Goal: Task Accomplishment & Management: Manage account settings

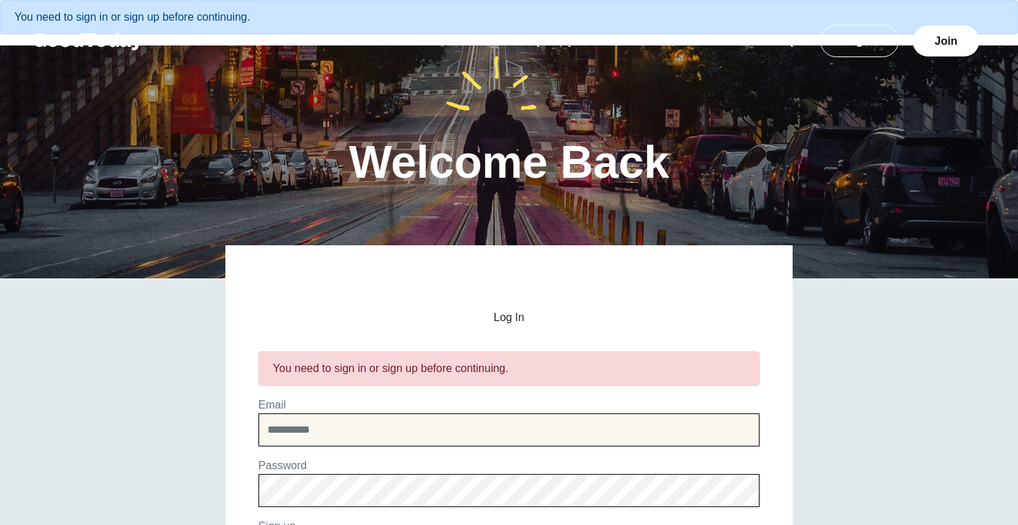
click at [422, 431] on input "email" at bounding box center [508, 429] width 501 height 33
type input "**********"
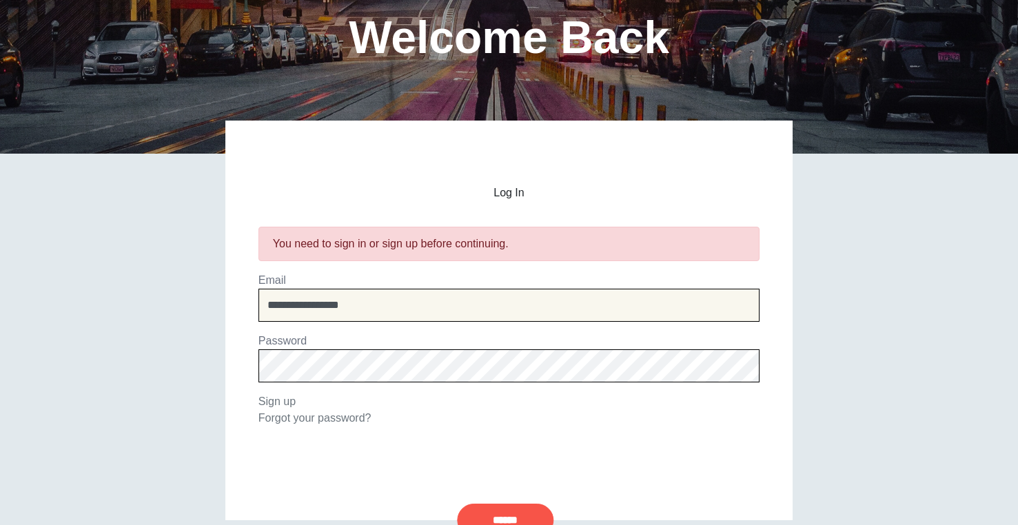
scroll to position [136, 0]
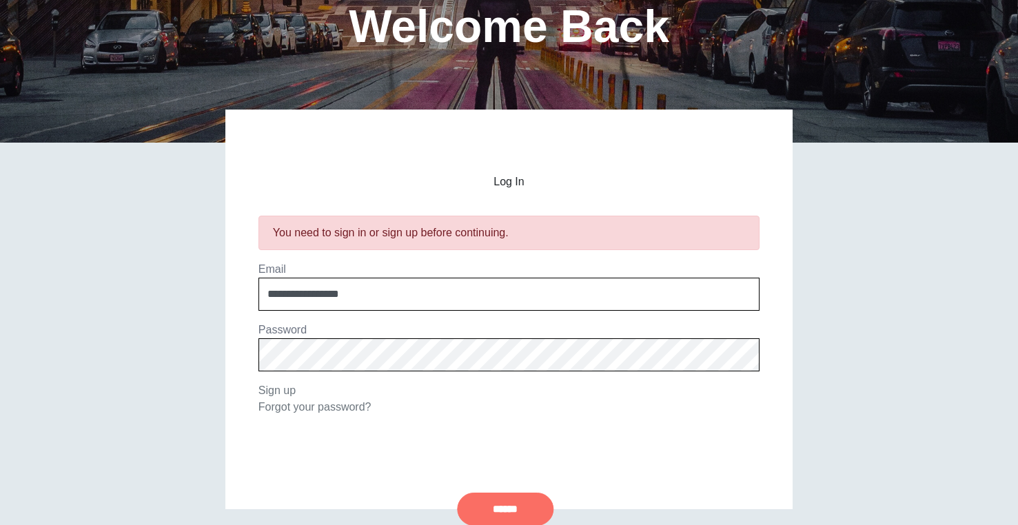
click at [483, 504] on input "******" at bounding box center [505, 509] width 96 height 33
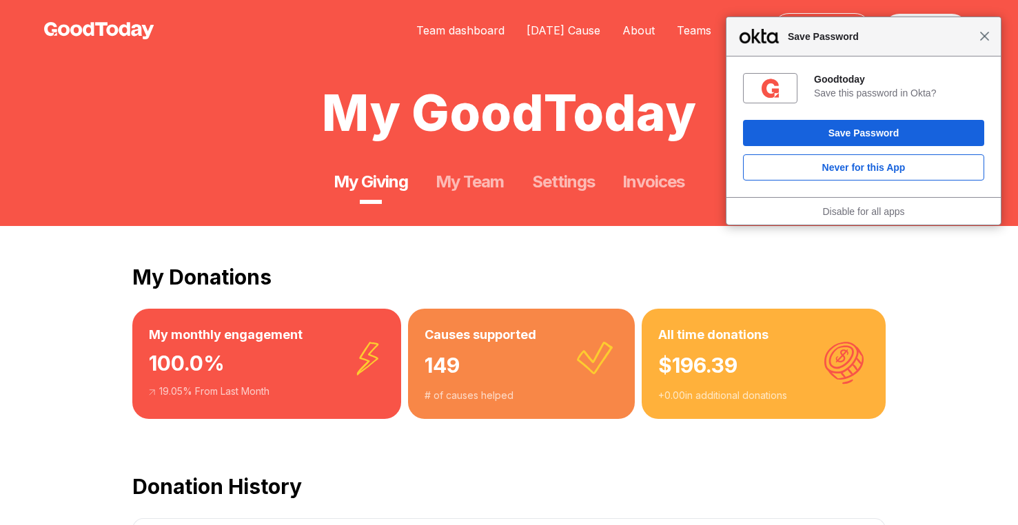
click at [986, 35] on span "Close" at bounding box center [984, 36] width 10 height 10
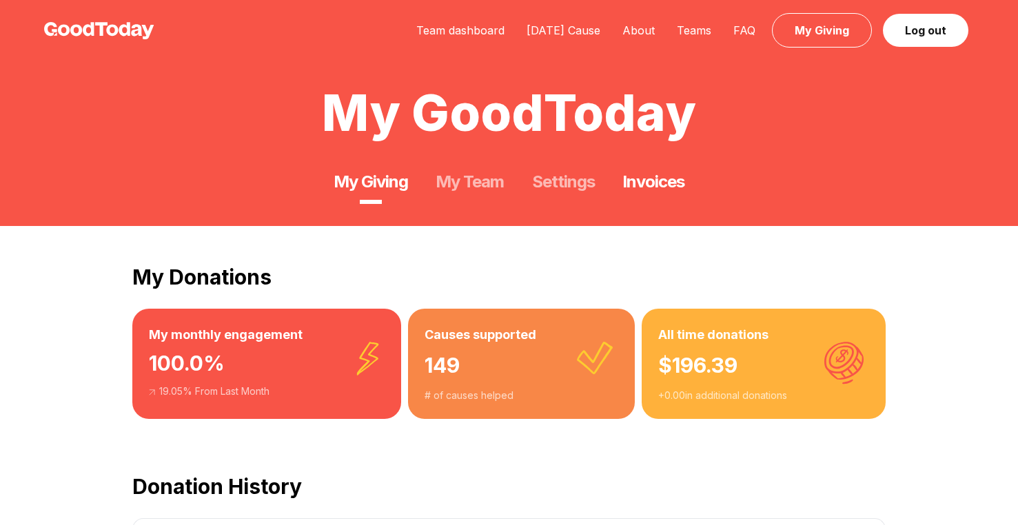
click at [647, 188] on link "Invoices" at bounding box center [653, 182] width 62 height 22
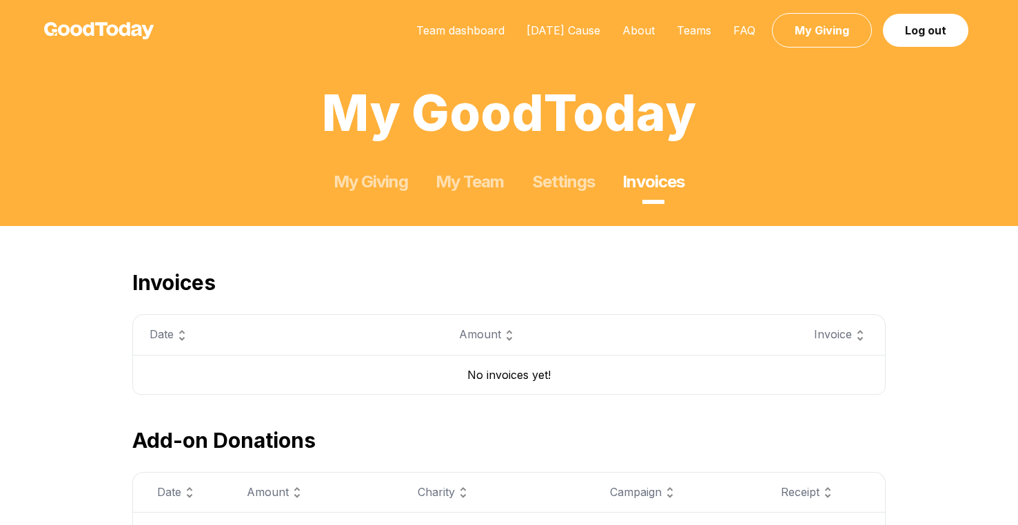
click at [486, 193] on div "My GoodToday My Giving My Team Settings Invoices" at bounding box center [509, 113] width 1018 height 226
click at [477, 180] on link "My Team" at bounding box center [469, 182] width 68 height 22
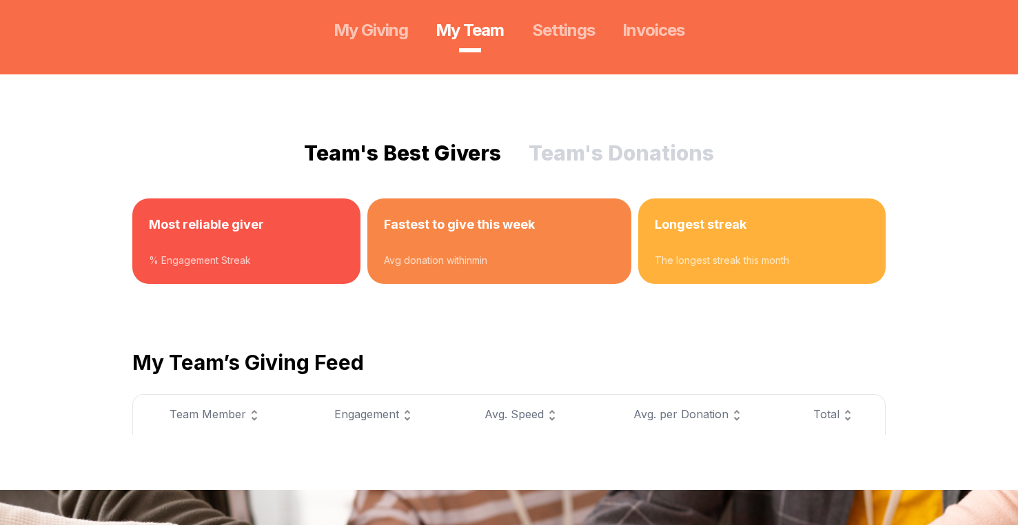
scroll to position [138, 0]
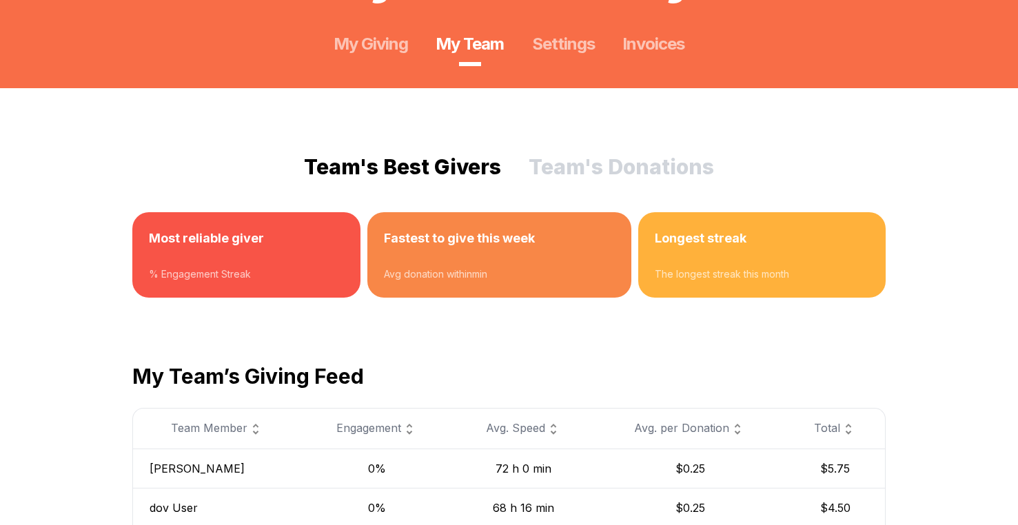
click at [653, 162] on button "Team's Donations" at bounding box center [620, 166] width 185 height 25
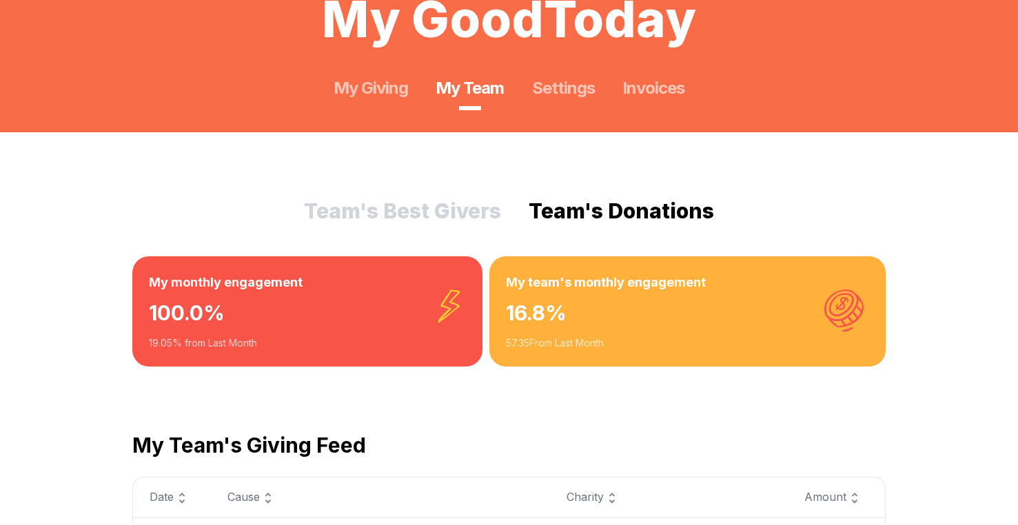
scroll to position [0, 0]
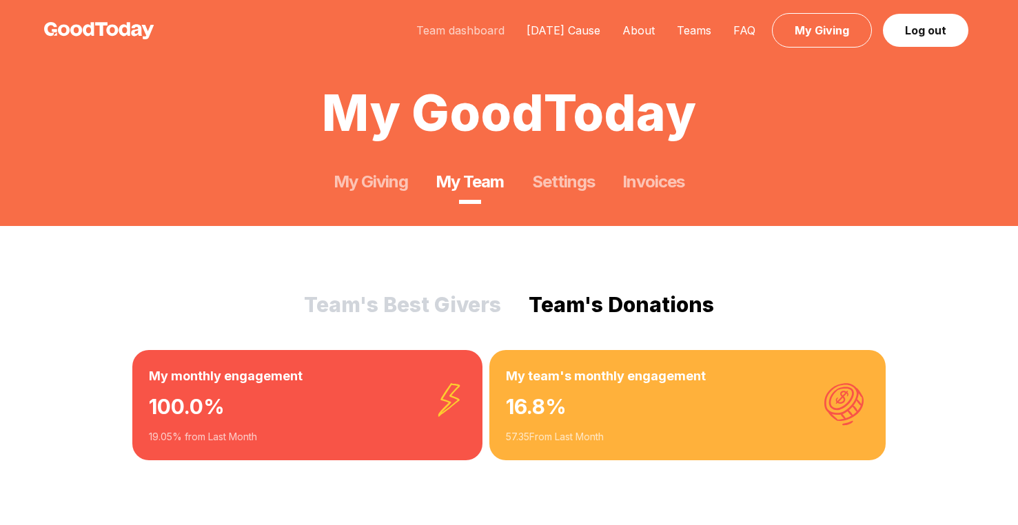
click at [446, 32] on link "Team dashboard" at bounding box center [460, 30] width 110 height 14
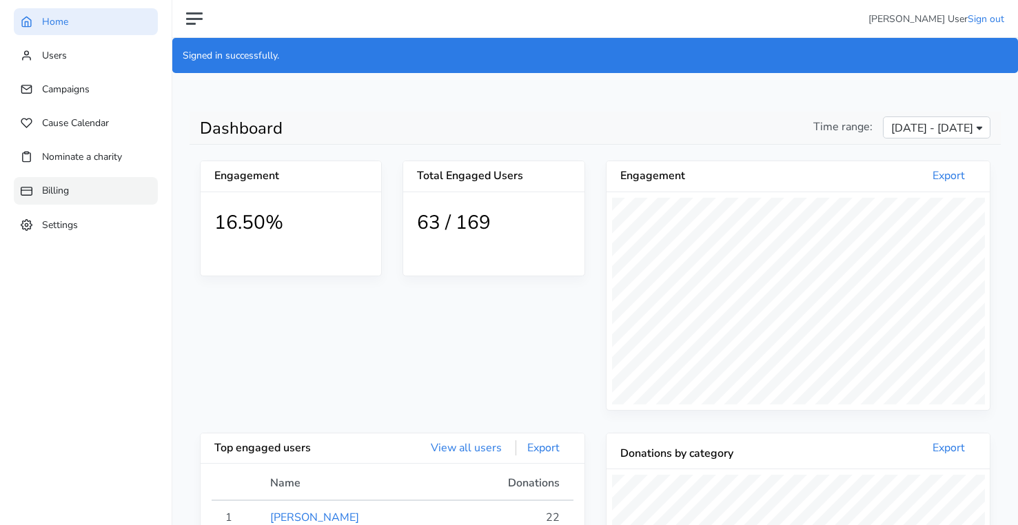
click at [85, 200] on link "Billing" at bounding box center [86, 190] width 144 height 27
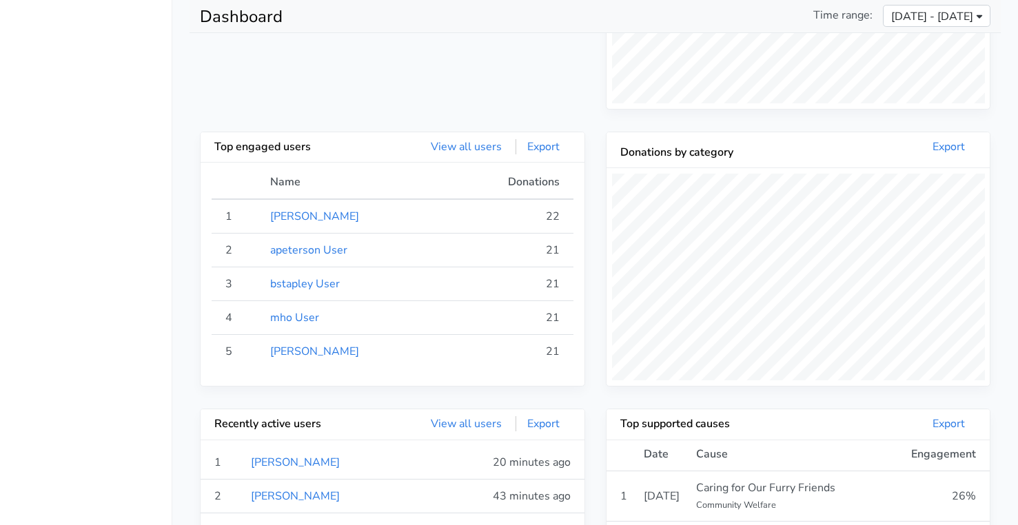
scroll to position [255, 0]
